Goal: Task Accomplishment & Management: Use online tool/utility

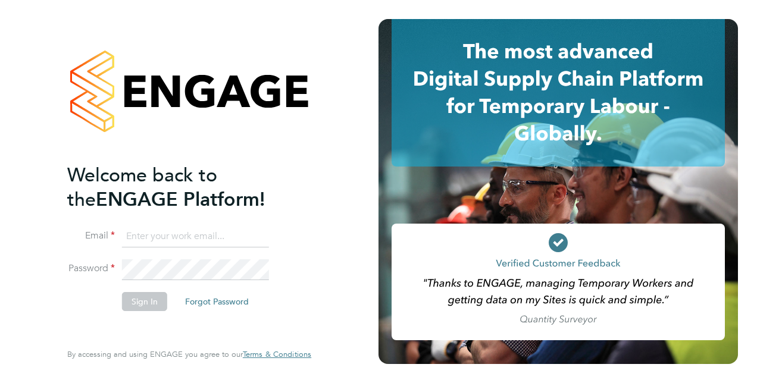
type input "[PERSON_NAME][EMAIL_ADDRESS][PERSON_NAME][DOMAIN_NAME]"
click at [132, 301] on button "Sign In" at bounding box center [144, 301] width 45 height 19
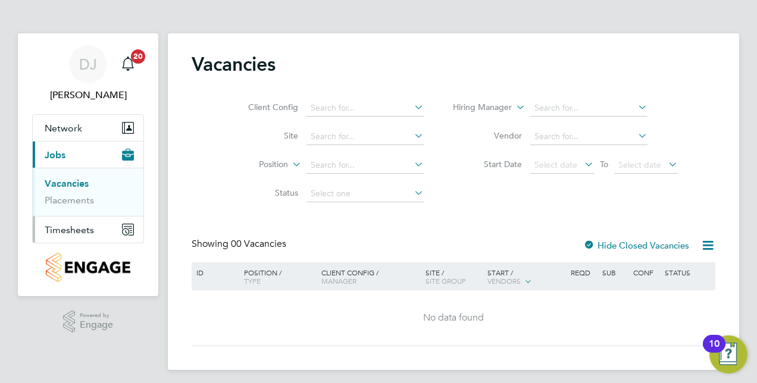
click at [79, 228] on span "Timesheets" at bounding box center [69, 229] width 49 height 11
click at [77, 209] on link "Timesheets" at bounding box center [69, 210] width 49 height 11
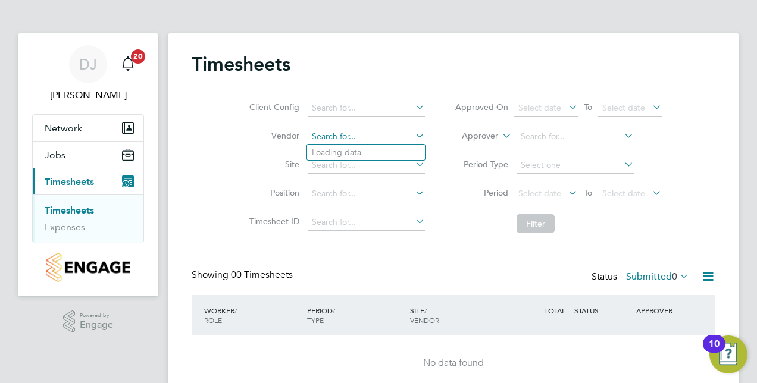
click at [325, 139] on input at bounding box center [365, 136] width 117 height 17
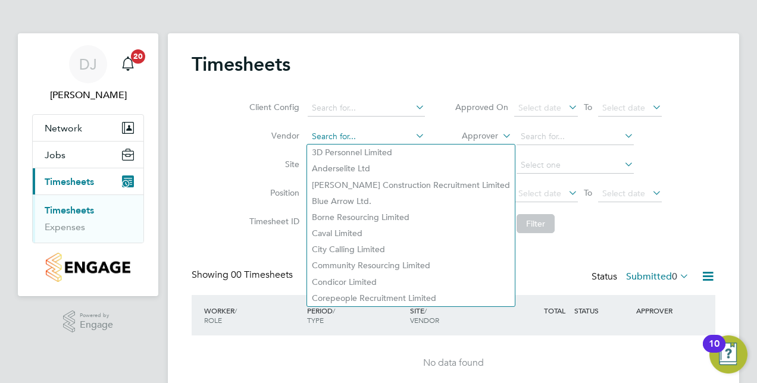
click at [325, 139] on input at bounding box center [365, 136] width 117 height 17
click at [351, 136] on input at bounding box center [365, 136] width 117 height 17
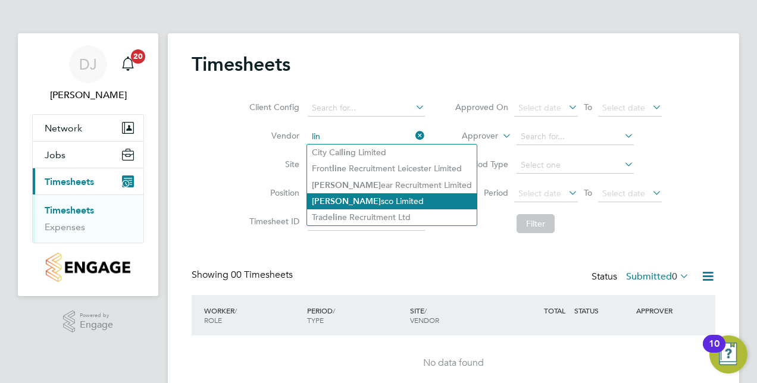
click at [375, 202] on li "Lin sco Limited" at bounding box center [392, 201] width 170 height 16
type input "Linsco Limited"
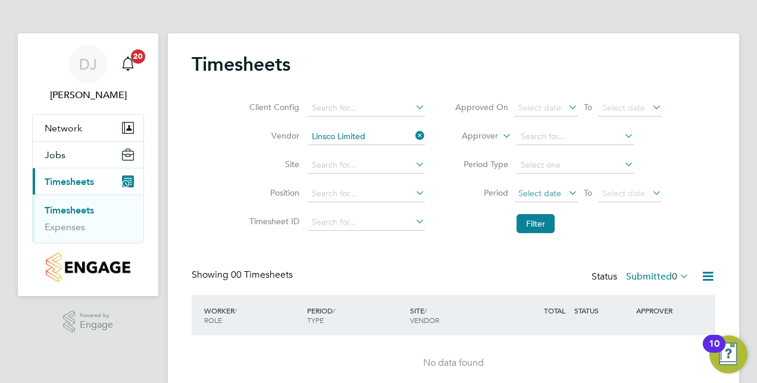
click at [539, 186] on span "Select date" at bounding box center [546, 194] width 64 height 16
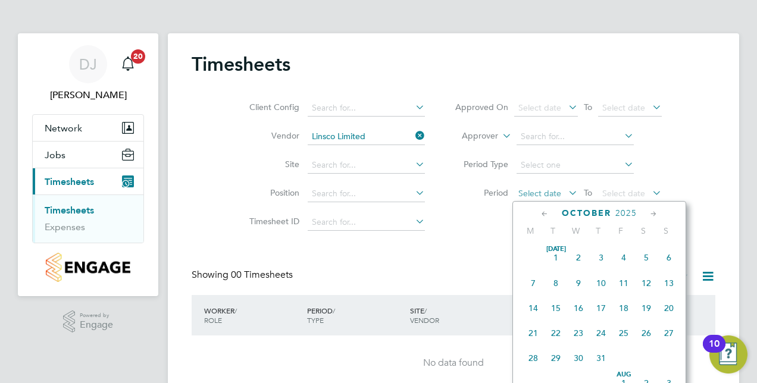
scroll to position [332, 0]
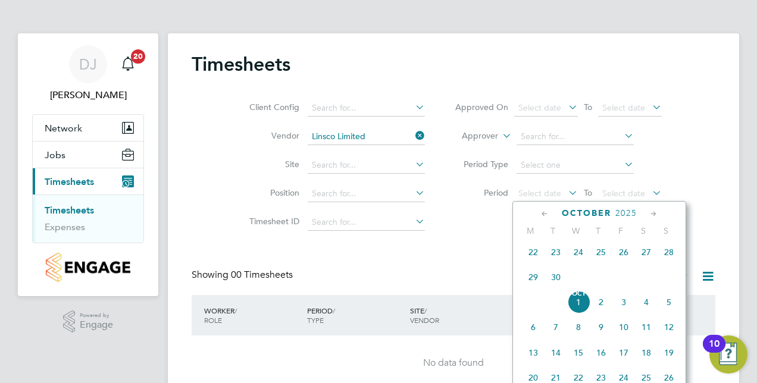
click at [531, 258] on span "22" at bounding box center [533, 252] width 23 height 23
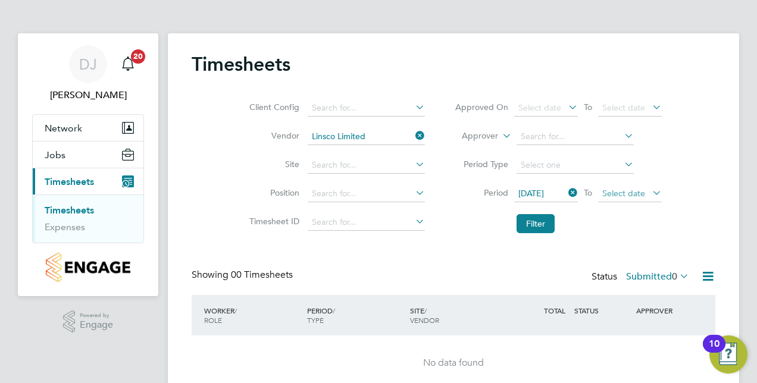
click at [627, 194] on span "Select date" at bounding box center [623, 193] width 43 height 11
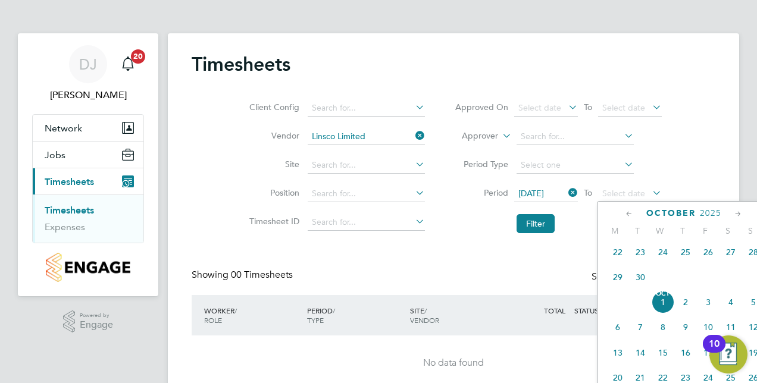
click at [621, 276] on span "29" at bounding box center [617, 277] width 23 height 23
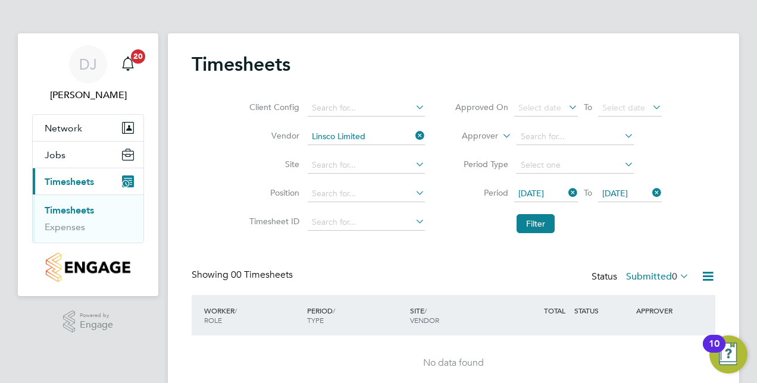
click at [534, 243] on div "Timesheets Client Config Vendor Linsco Limited Site Position Timesheet ID Appro…" at bounding box center [453, 221] width 523 height 339
click at [539, 233] on li "Filter" at bounding box center [558, 223] width 237 height 31
click at [539, 227] on button "Filter" at bounding box center [535, 223] width 38 height 19
click at [57, 155] on span "Jobs" at bounding box center [55, 154] width 21 height 11
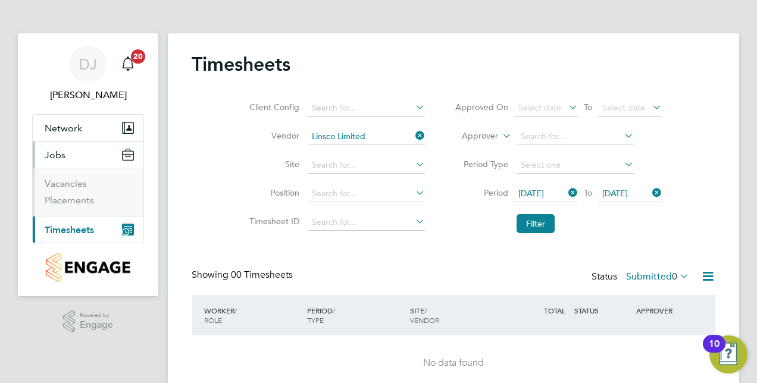
click at [57, 155] on span "Jobs" at bounding box center [55, 154] width 21 height 11
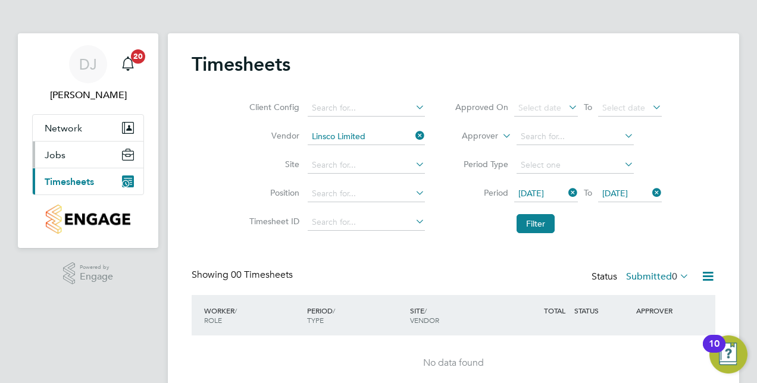
click at [59, 144] on button "Jobs" at bounding box center [88, 155] width 111 height 26
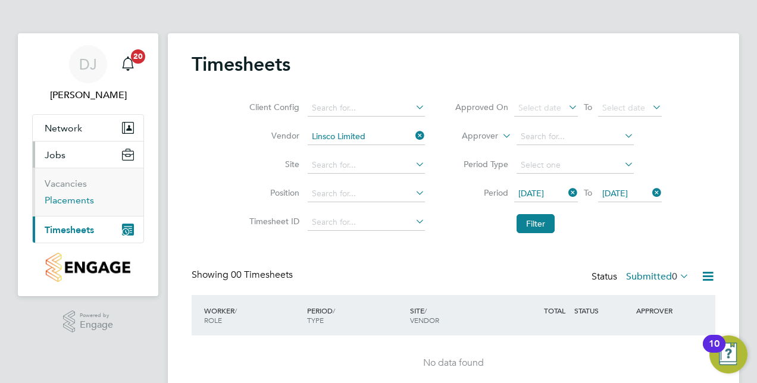
click at [54, 200] on link "Placements" at bounding box center [69, 199] width 49 height 11
